Goal: Task Accomplishment & Management: Manage account settings

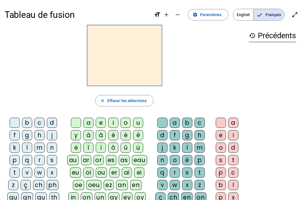
click at [212, 15] on span "Paramètres" at bounding box center [210, 14] width 21 height 7
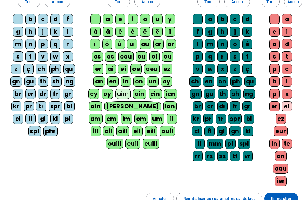
scroll to position [99, 0]
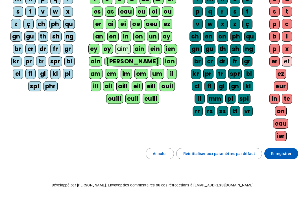
click at [289, 154] on span "Enregistrer" at bounding box center [281, 153] width 20 height 7
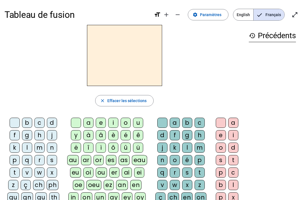
click at [216, 19] on span at bounding box center [208, 15] width 40 height 14
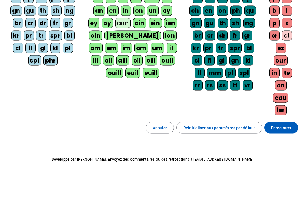
scroll to position [99, 0]
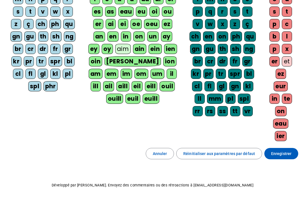
click at [244, 152] on span "Réinitialiser aux paramètres par défaut" at bounding box center [219, 153] width 72 height 7
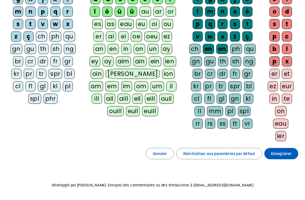
click at [288, 152] on span "Enregistrer" at bounding box center [281, 153] width 20 height 7
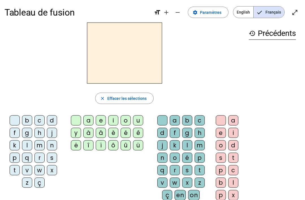
scroll to position [7, 0]
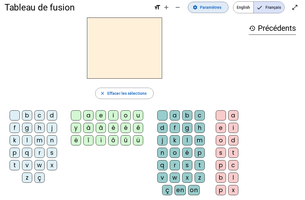
click at [215, 10] on span "Paramètres" at bounding box center [210, 7] width 21 height 7
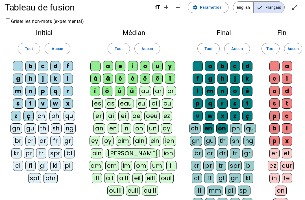
click at [33, 116] on div "ç" at bounding box center [28, 116] width 10 height 10
click at [132, 88] on div "ü" at bounding box center [132, 91] width 10 height 10
click at [120, 89] on div "û" at bounding box center [120, 91] width 10 height 10
click at [105, 90] on div "ô" at bounding box center [107, 91] width 10 height 10
click at [95, 88] on div "ï" at bounding box center [95, 91] width 10 height 10
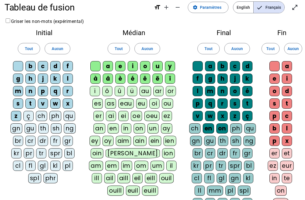
click at [96, 75] on div "à" at bounding box center [95, 78] width 10 height 10
click at [107, 76] on div "â" at bounding box center [108, 78] width 10 height 10
click at [165, 76] on div "î" at bounding box center [170, 78] width 10 height 10
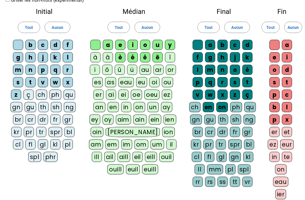
click at [223, 109] on div "on" at bounding box center [222, 107] width 12 height 10
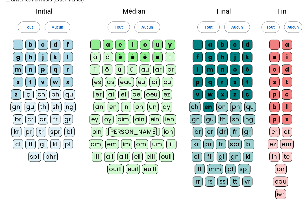
click at [212, 108] on div "en" at bounding box center [208, 107] width 11 height 10
click at [248, 94] on div "ç" at bounding box center [247, 94] width 10 height 10
